Goal: Find specific page/section: Find specific page/section

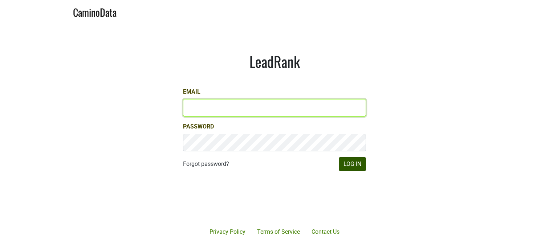
type input "astrenk@hundredacre.com"
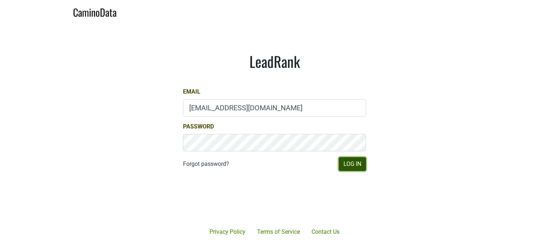
click at [353, 161] on button "Log In" at bounding box center [352, 164] width 27 height 14
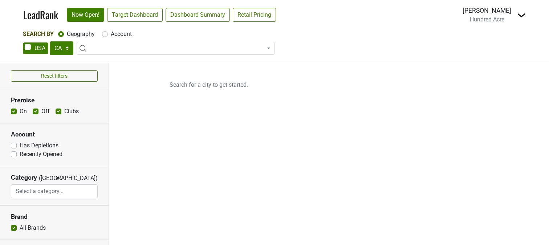
select select "CA"
select select
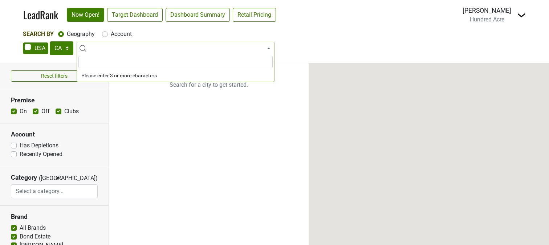
click at [121, 48] on span at bounding box center [176, 48] width 198 height 13
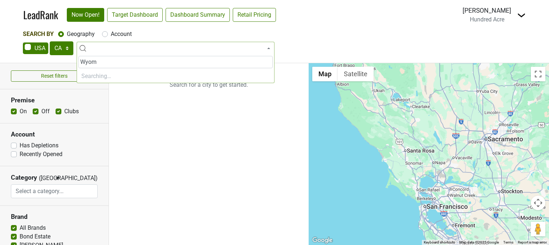
type input "Wyom"
click at [68, 52] on select "AK AL AR AZ CA CO CT DC DE FL [GEOGRAPHIC_DATA] HI IA ID IL IN KS [GEOGRAPHIC_D…" at bounding box center [62, 48] width 24 height 14
select select "WY"
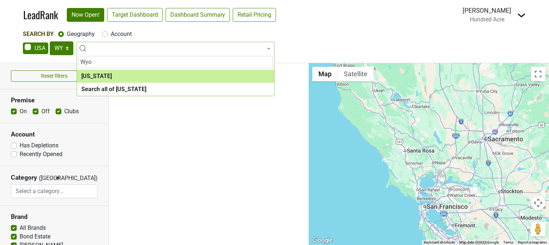
type input "Wyo"
select select "1100"
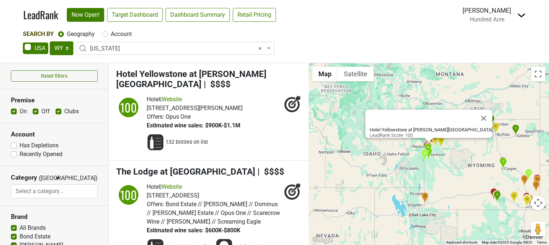
click at [242, 121] on div "Estimated wine sales: $900K-$1.1M" at bounding box center [195, 125] width 96 height 9
click at [213, 74] on span "Hotel Yellowstone at [PERSON_NAME][GEOGRAPHIC_DATA]" at bounding box center [191, 79] width 150 height 21
